Goal: Navigation & Orientation: Understand site structure

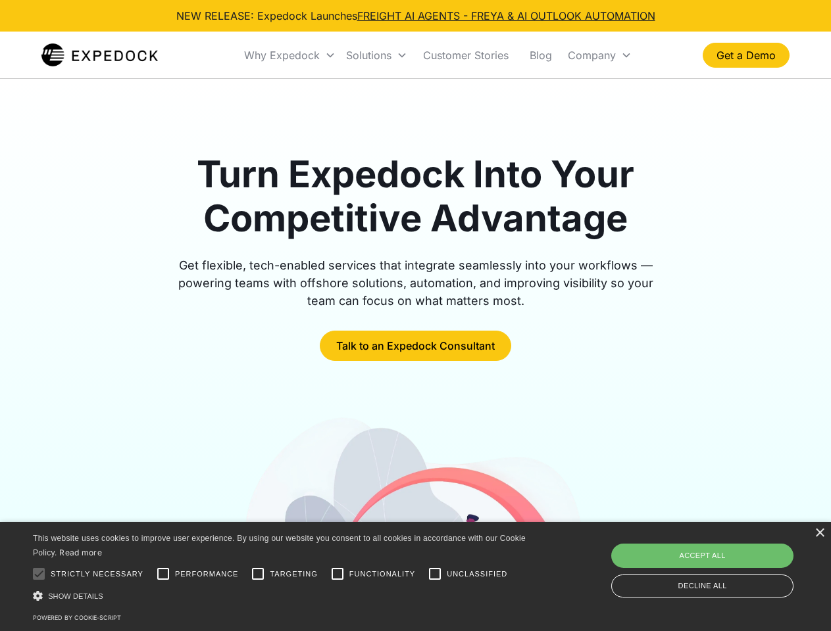
click at [290, 55] on div "Why Expedock" at bounding box center [282, 55] width 76 height 13
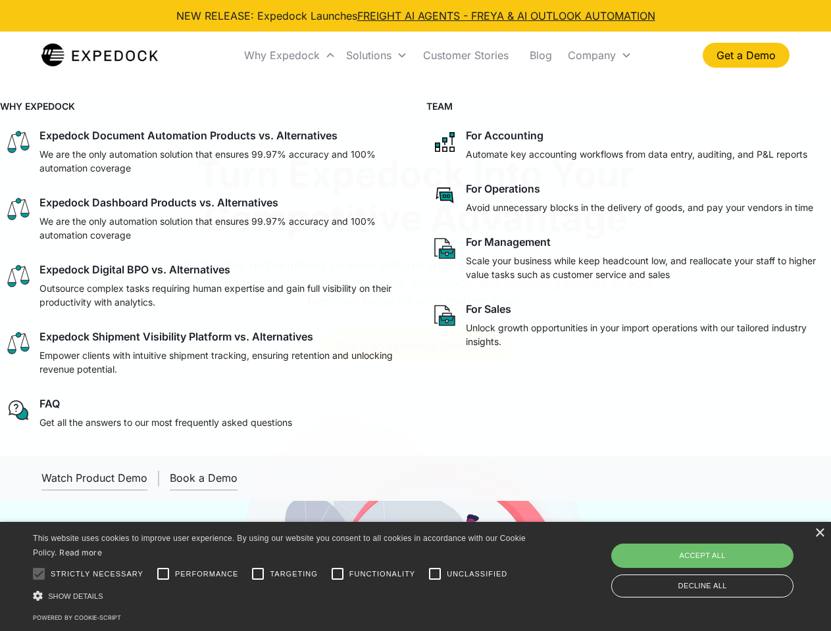
click at [376, 55] on div "Solutions" at bounding box center [368, 55] width 45 height 13
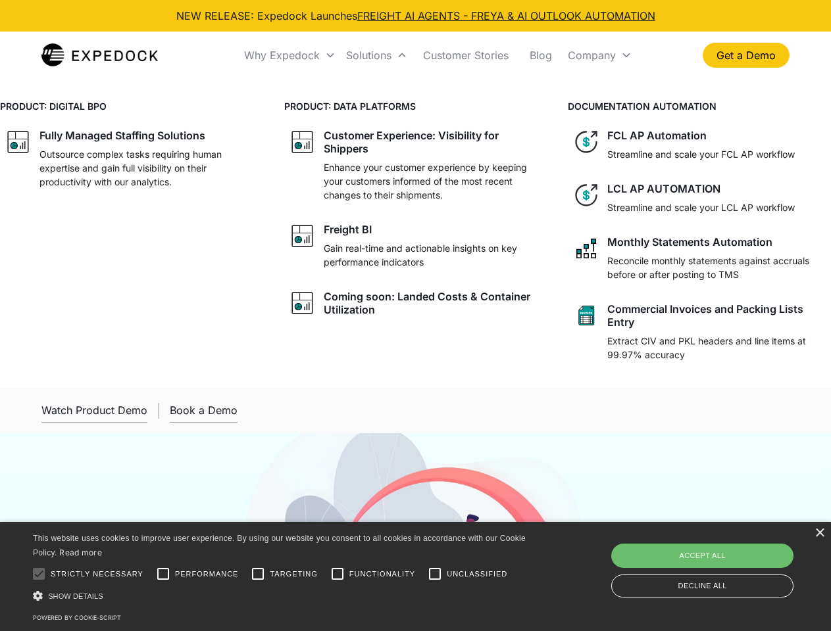
click at [599, 55] on div "Company" at bounding box center [592, 55] width 48 height 13
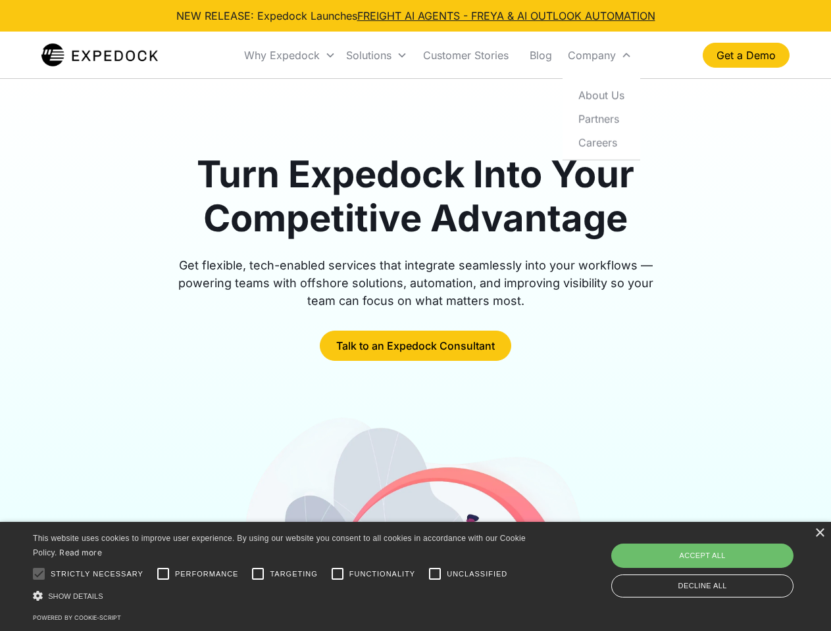
click at [39, 574] on div at bounding box center [39, 574] width 26 height 26
click at [163, 574] on input "Performance" at bounding box center [163, 574] width 26 height 26
checkbox input "true"
click at [258, 574] on input "Targeting" at bounding box center [258, 574] width 26 height 26
checkbox input "true"
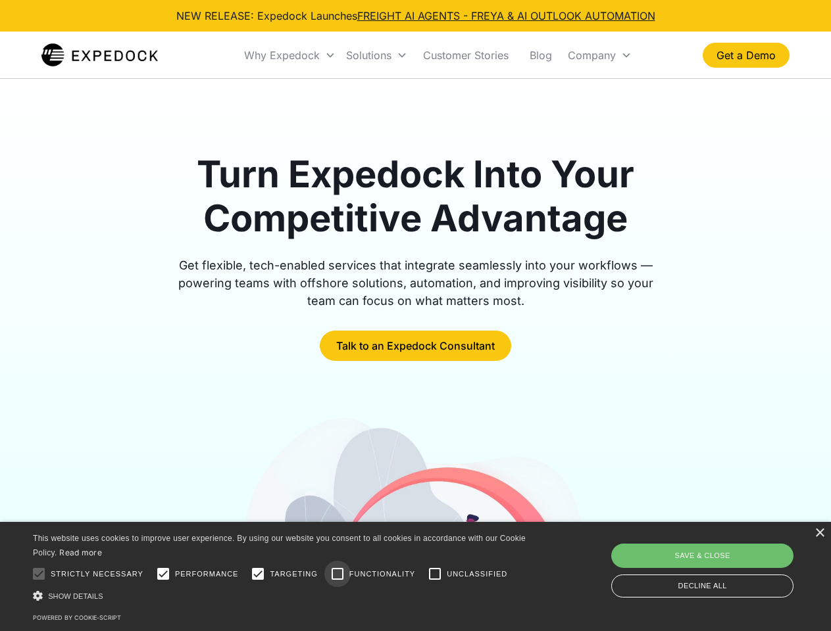
click at [337, 574] on input "Functionality" at bounding box center [337, 574] width 26 height 26
checkbox input "true"
click at [435, 574] on input "Unclassified" at bounding box center [435, 574] width 26 height 26
checkbox input "true"
click at [282, 596] on div "Show details Hide details" at bounding box center [281, 596] width 497 height 14
